Goal: Check status: Check status

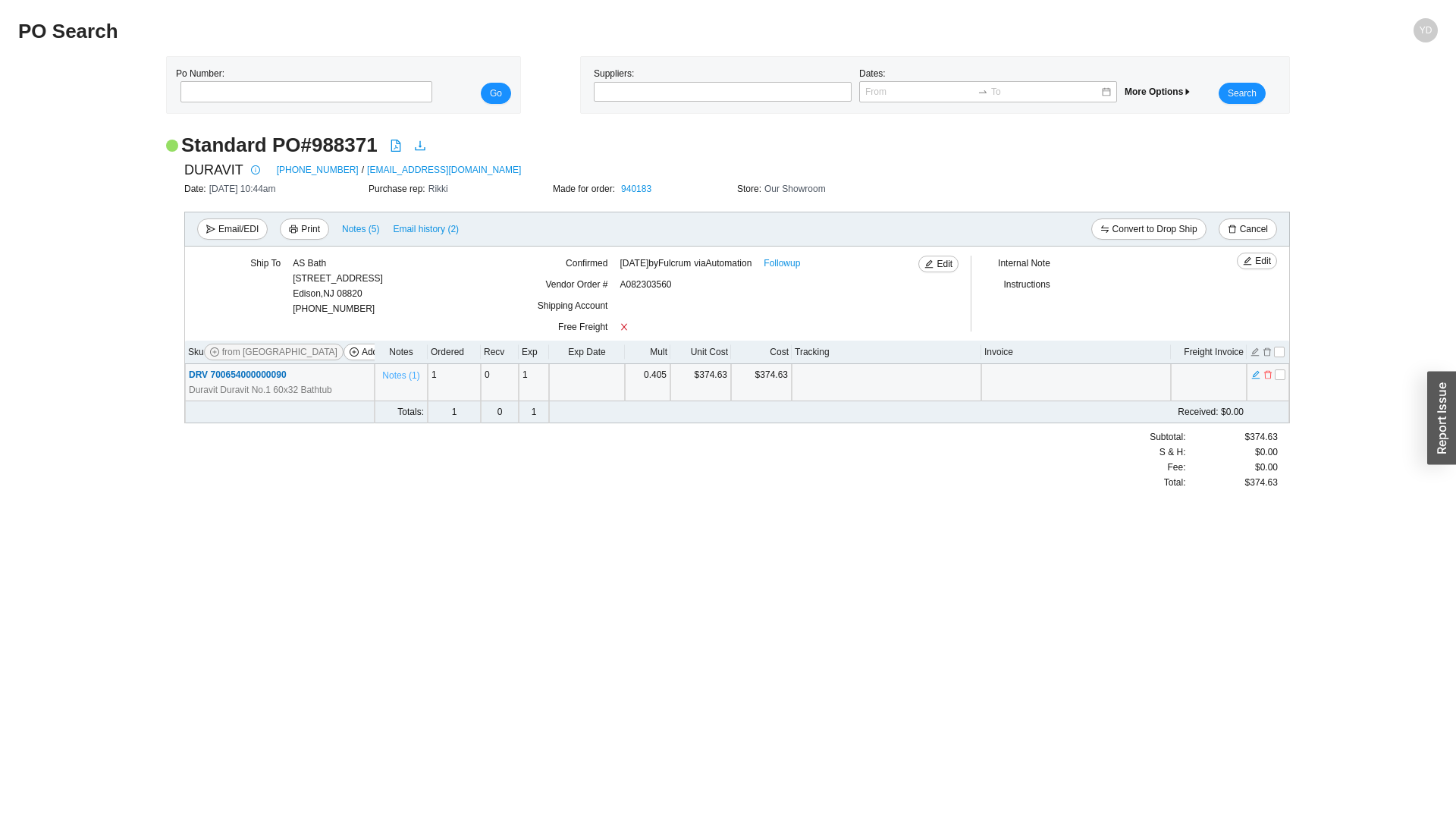
click at [397, 378] on span "Notes ( 1 )" at bounding box center [400, 375] width 38 height 15
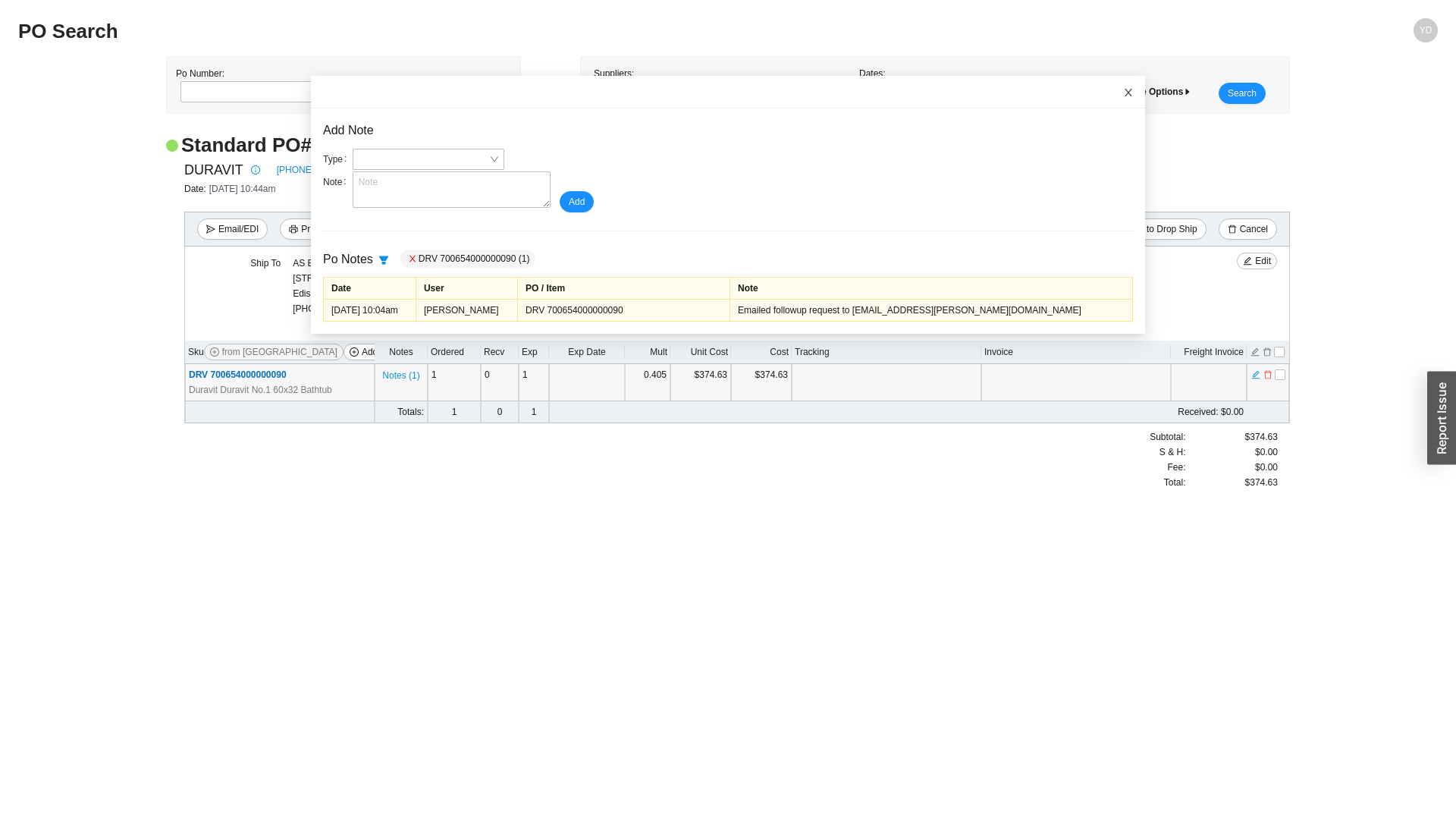
click at [1049, 94] on icon "close" at bounding box center [1128, 92] width 11 height 11
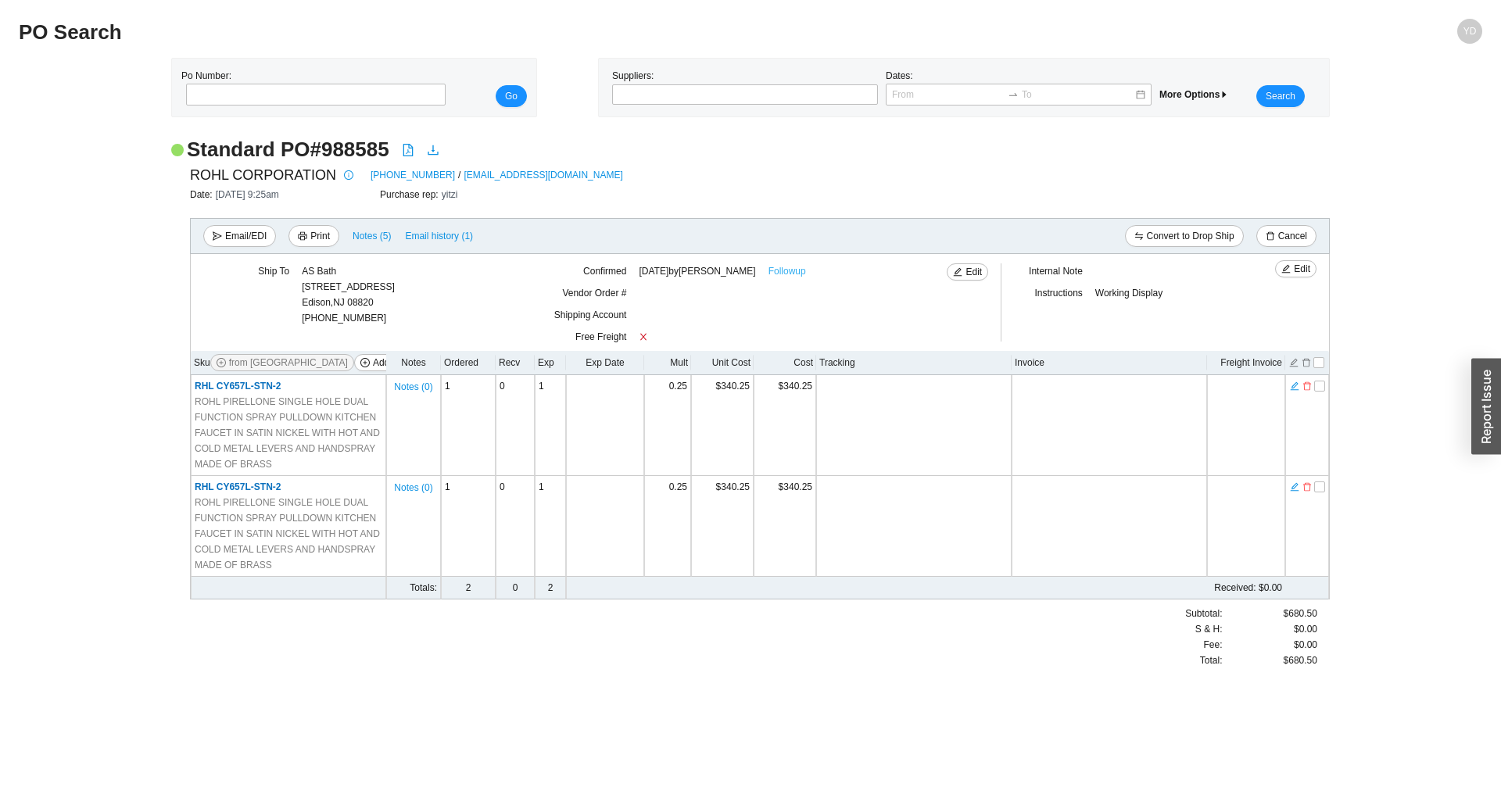
click at [785, 276] on link "Followup" at bounding box center [787, 272] width 38 height 16
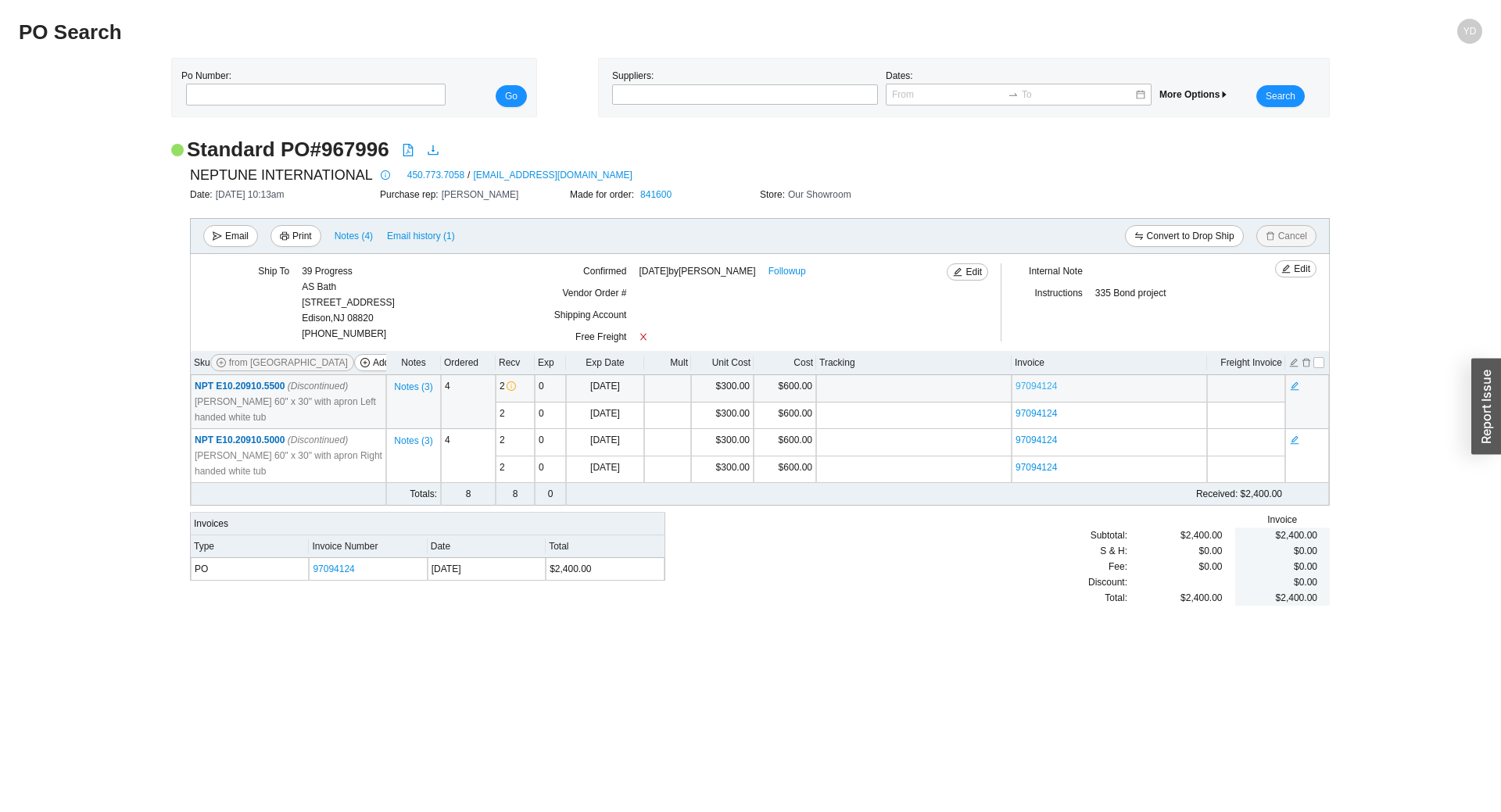
click at [1049, 383] on link "97094124" at bounding box center [1036, 386] width 42 height 11
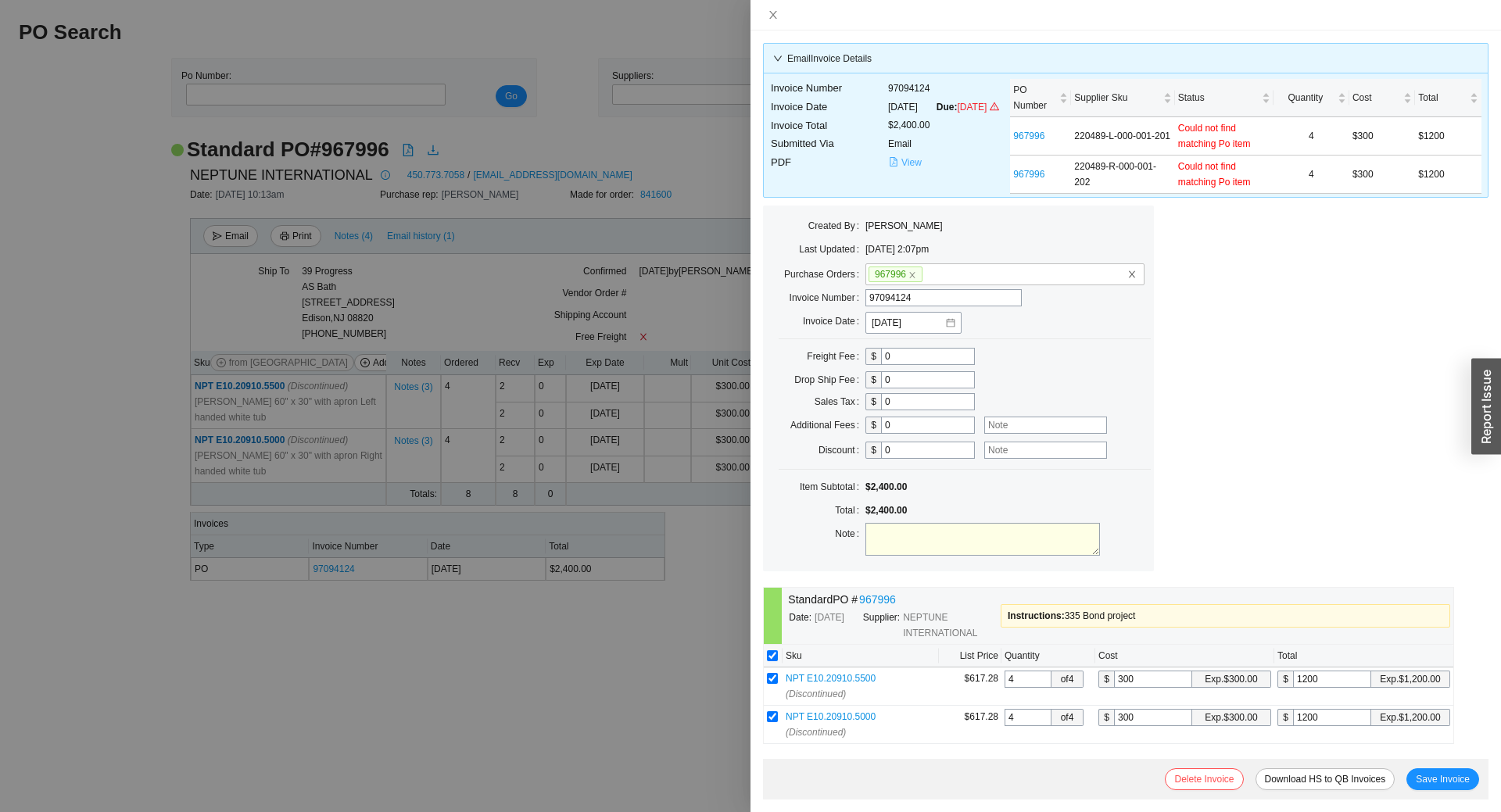
click at [916, 171] on span "View" at bounding box center [911, 163] width 20 height 16
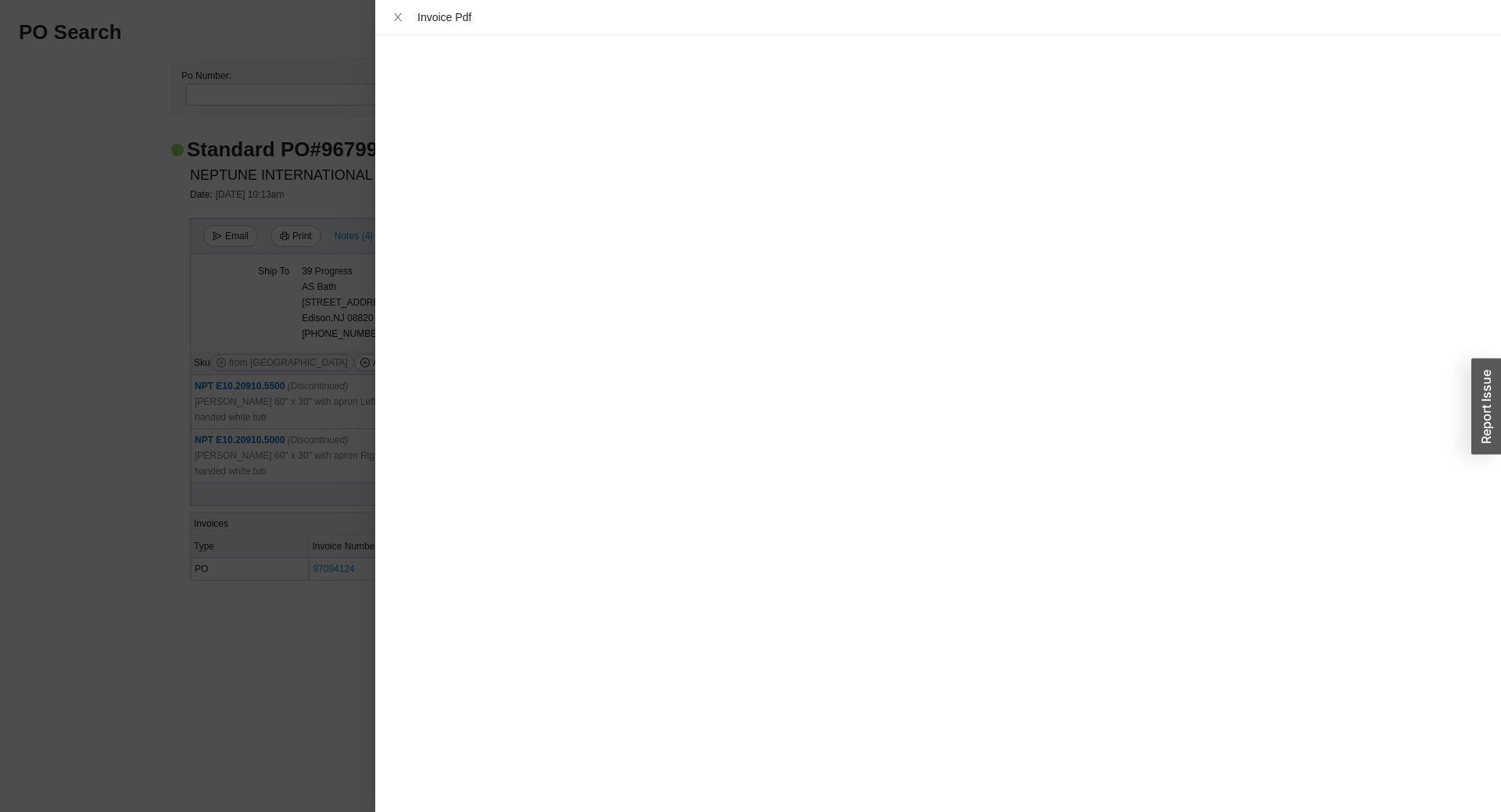
click at [58, 495] on div at bounding box center [750, 406] width 1501 height 812
